Goal: Task Accomplishment & Management: Use online tool/utility

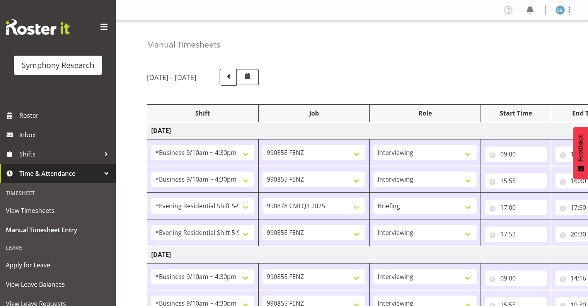
select select "26078"
select select "9636"
select select "26078"
select select "9636"
select select "48116"
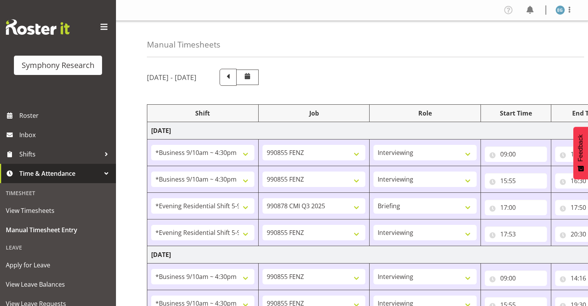
select select "10239"
select select "297"
select select "48116"
select select "9636"
select select "26078"
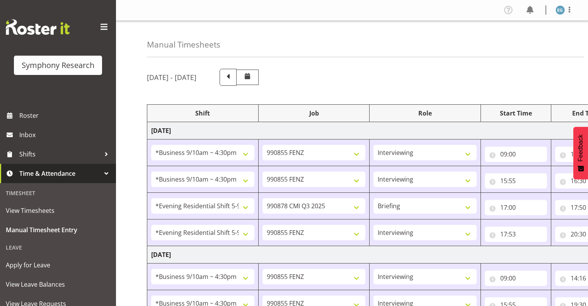
select select "9636"
select select "26078"
select select "9636"
select select "26078"
select select "10549"
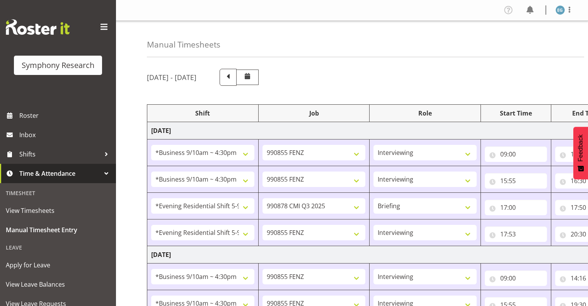
select select "297"
select select "26078"
select select "9636"
select select "26078"
select select "9636"
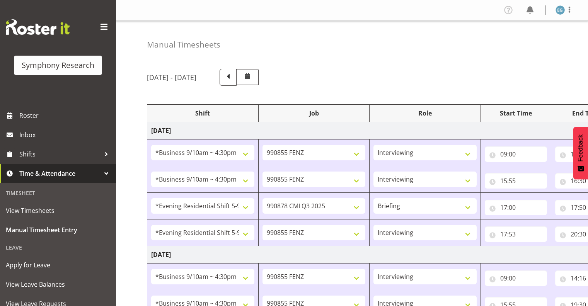
select select "26078"
select select "10549"
select select "26078"
select select "10549"
select select "26078"
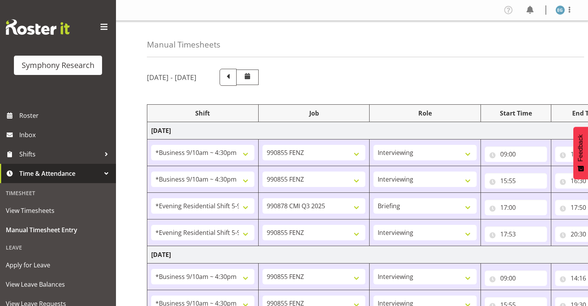
select select "9636"
select select "26078"
select select "10549"
select select "26078"
select select "9636"
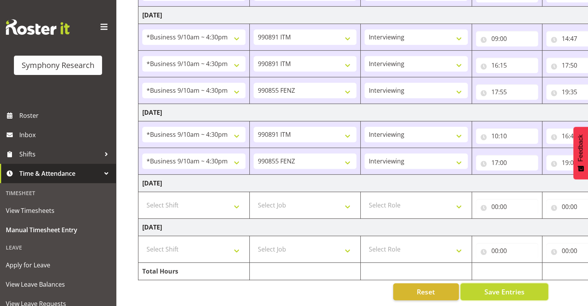
scroll to position [0, 6]
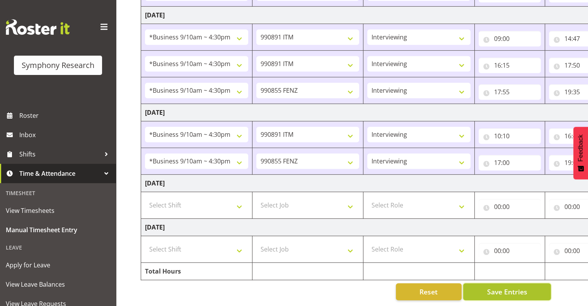
drag, startPoint x: 468, startPoint y: 285, endPoint x: 497, endPoint y: 288, distance: 29.1
click at [498, 285] on button "Save Entries" at bounding box center [507, 291] width 88 height 17
